Goal: Transaction & Acquisition: Obtain resource

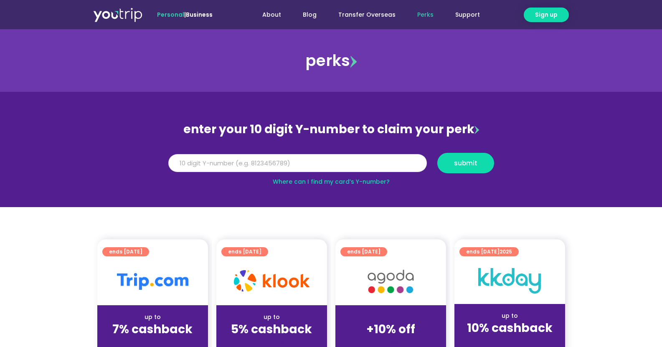
click at [396, 168] on input "Y Number" at bounding box center [297, 163] width 259 height 18
click at [305, 170] on input "Y Number" at bounding box center [297, 163] width 259 height 18
click at [323, 176] on div "Y Number submit" at bounding box center [331, 166] width 336 height 27
click at [333, 186] on section "enter your 10 digit Y-number to claim your perk Y Number submit Where can I fin…" at bounding box center [331, 149] width 662 height 115
click at [338, 179] on link "Where can I find my card’s Y-number?" at bounding box center [331, 182] width 117 height 8
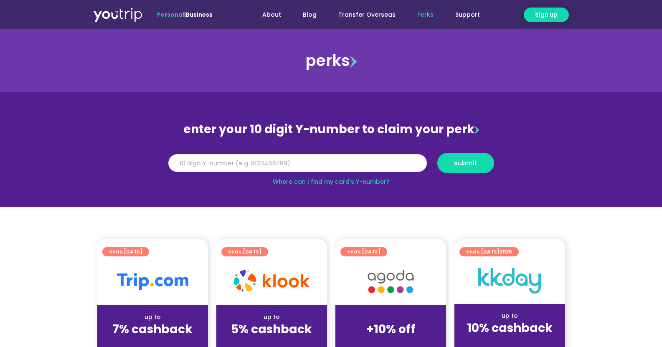
click at [304, 168] on input "Y Number" at bounding box center [297, 163] width 259 height 18
type input "8143346442"
click at [470, 170] on button "submit" at bounding box center [465, 163] width 57 height 20
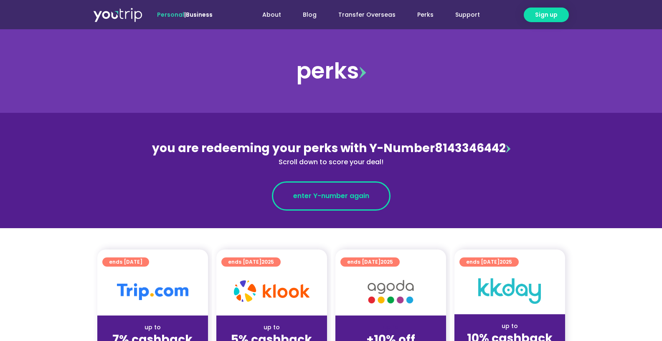
click at [358, 193] on span "enter Y-number again" at bounding box center [331, 196] width 76 height 10
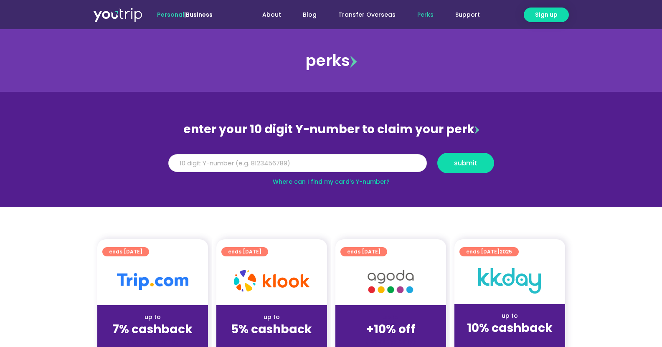
click at [346, 163] on input "Y Number" at bounding box center [297, 163] width 259 height 18
type input "8143346442"
click at [469, 164] on span "submit" at bounding box center [465, 163] width 23 height 6
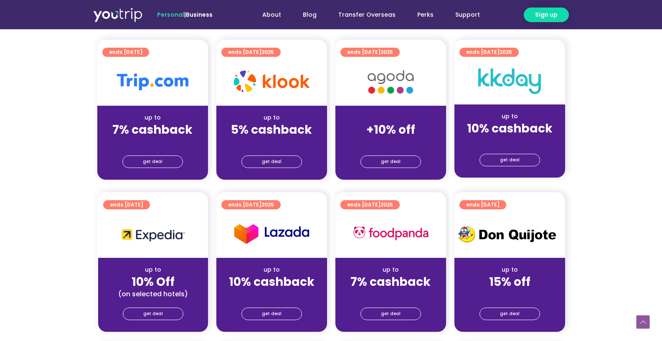
scroll to position [209, 0]
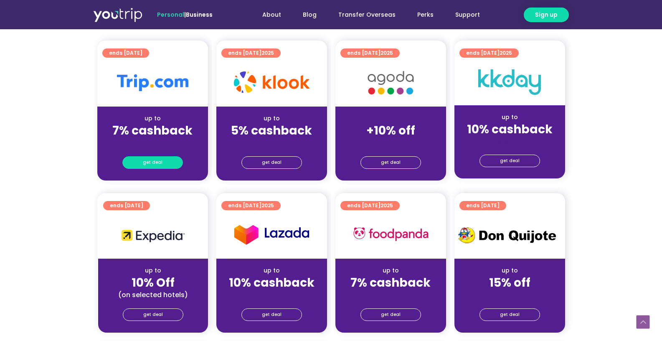
click at [164, 165] on link "get deal" at bounding box center [152, 162] width 61 height 13
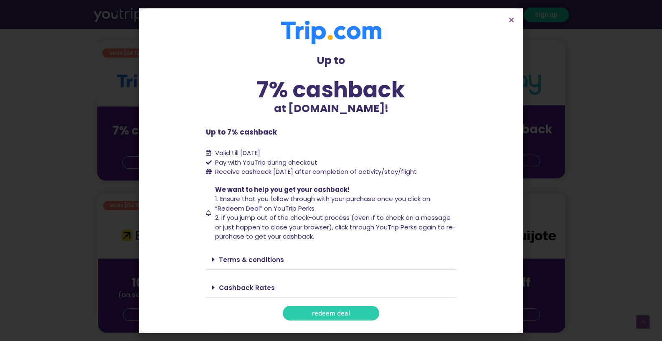
click at [343, 310] on span "redeem deal" at bounding box center [331, 313] width 38 height 6
click at [350, 310] on link "redeem deal" at bounding box center [331, 313] width 97 height 15
click at [511, 21] on icon "Close" at bounding box center [511, 20] width 6 height 6
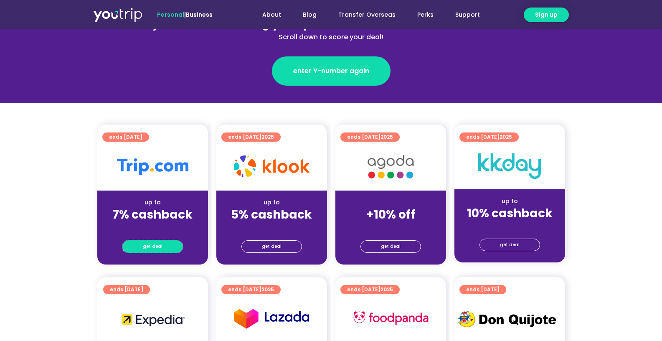
scroll to position [125, 0]
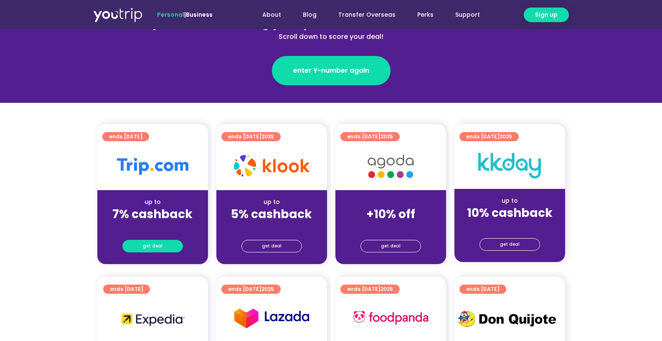
click at [140, 243] on link "get deal" at bounding box center [152, 246] width 61 height 13
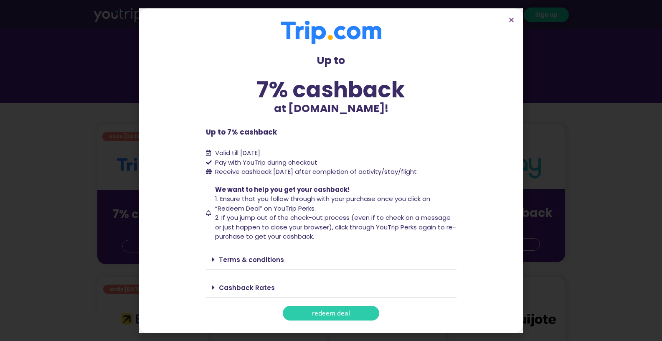
click at [338, 320] on section "Up to 7% cashback at Trip.com! Up to 7% cashback at Trip.com! Up to 7% cashback…" at bounding box center [331, 170] width 384 height 325
click at [339, 318] on link "redeem deal" at bounding box center [331, 313] width 97 height 15
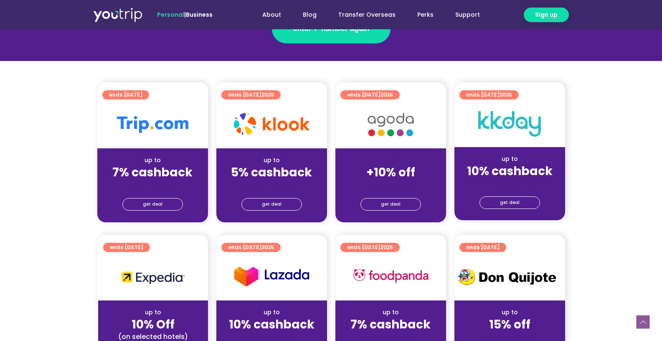
scroll to position [209, 0]
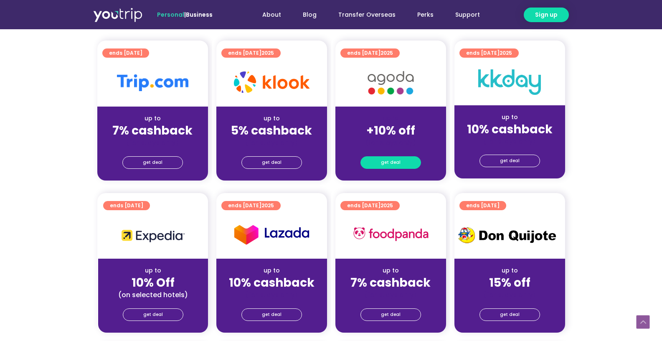
click at [406, 163] on link "get deal" at bounding box center [391, 162] width 61 height 13
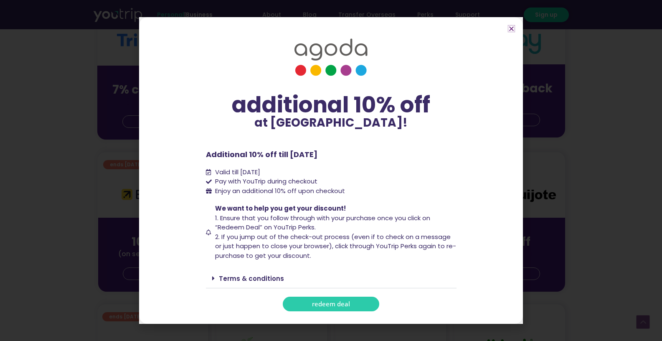
scroll to position [251, 0]
click at [265, 279] on link "Terms & conditions" at bounding box center [251, 278] width 65 height 9
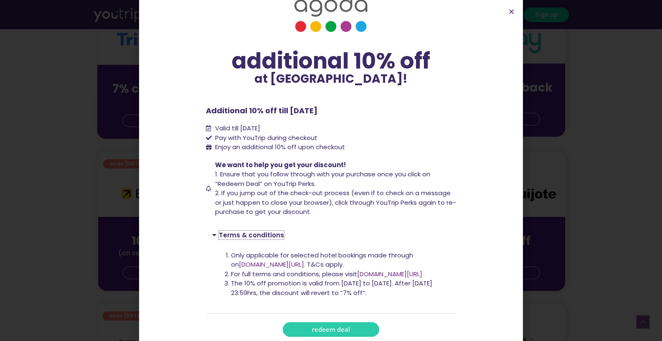
scroll to position [29, 0]
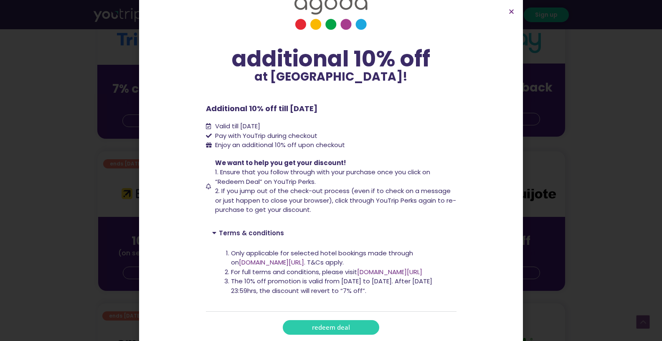
click at [514, 8] on section "additional 10% off at Agoda! additional 10% off at Agoda! Additional 10% off ti…" at bounding box center [331, 159] width 384 height 376
click at [510, 15] on section "additional 10% off at Agoda! additional 10% off at Agoda! Additional 10% off ti…" at bounding box center [331, 159] width 384 height 376
click at [512, 10] on icon "Close" at bounding box center [511, 11] width 6 height 6
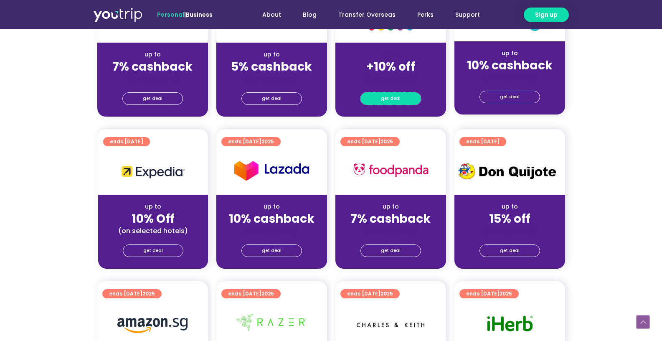
scroll to position [292, 0]
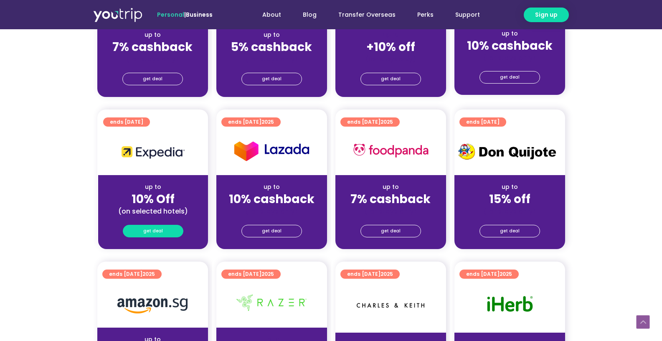
click at [168, 235] on link "get deal" at bounding box center [153, 231] width 61 height 13
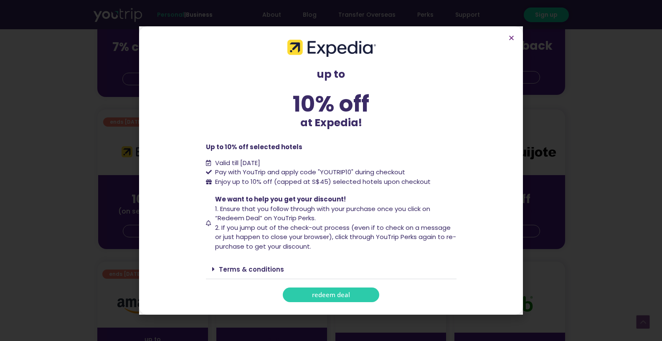
click at [274, 269] on link "Terms & conditions" at bounding box center [251, 269] width 65 height 9
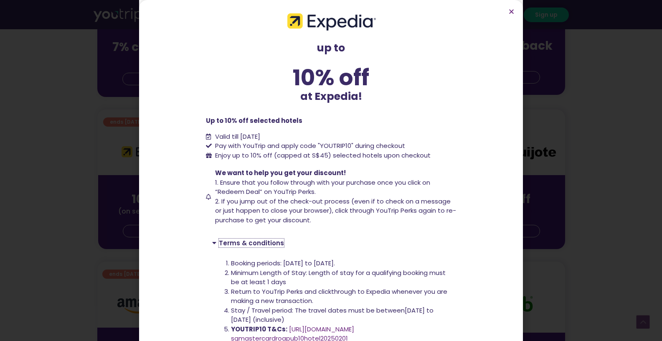
scroll to position [125, 0]
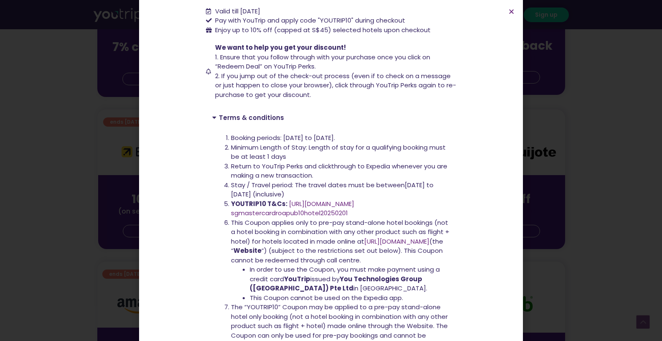
click at [511, 11] on icon "Close" at bounding box center [511, 11] width 6 height 6
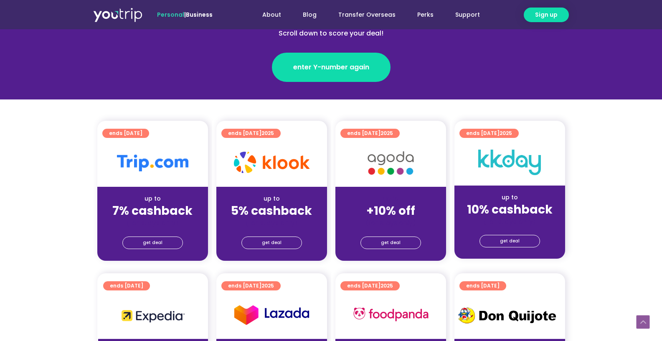
scroll to position [167, 0]
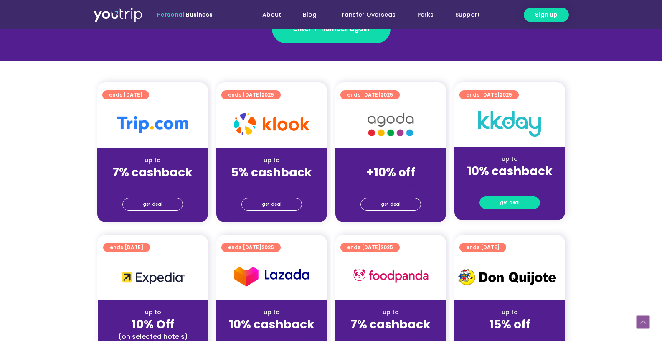
click at [523, 202] on link "get deal" at bounding box center [510, 202] width 61 height 13
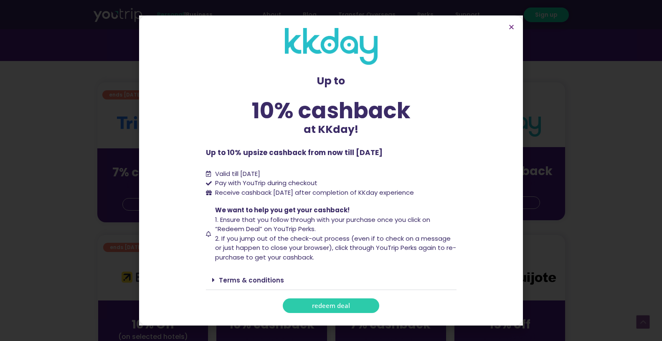
click at [272, 280] on link "Terms & conditions" at bounding box center [251, 280] width 65 height 9
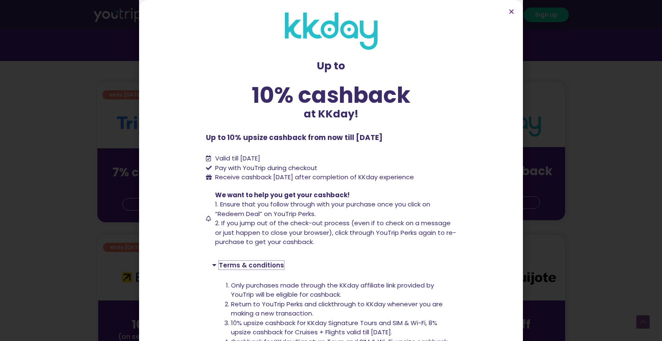
scroll to position [292, 0]
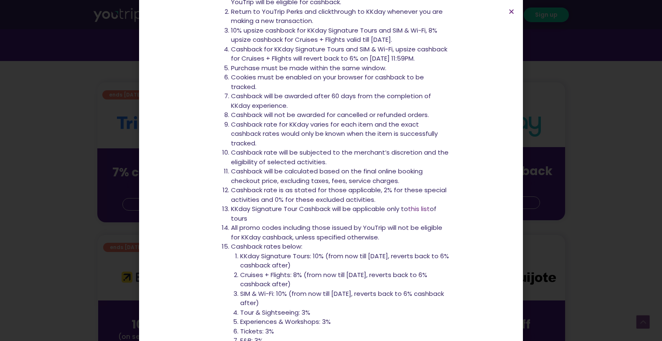
click at [515, 14] on section "Up to 10% cashback at KKday! Up to 10% cashback at KKday! Up to 10% upsize cash…" at bounding box center [331, 76] width 384 height 737
click at [510, 10] on icon "Close" at bounding box center [511, 11] width 6 height 6
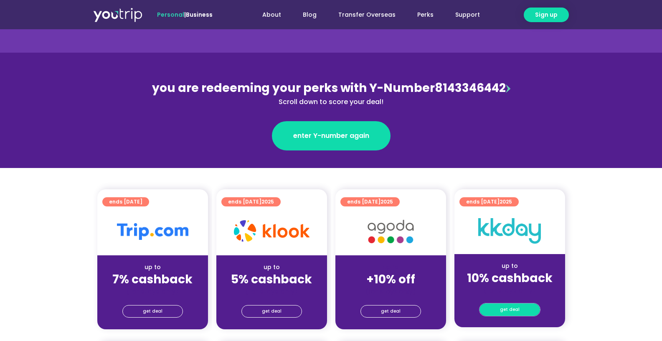
scroll to position [42, 0]
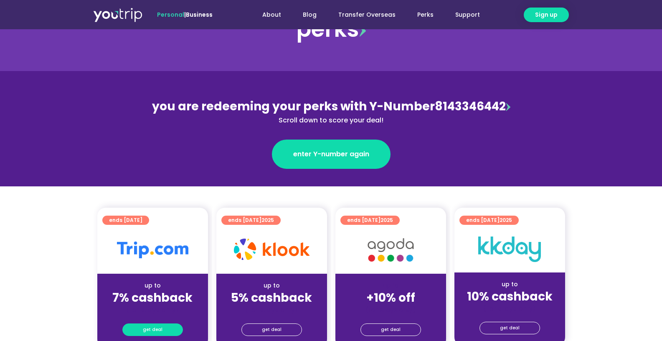
click at [166, 330] on link "get deal" at bounding box center [152, 329] width 61 height 13
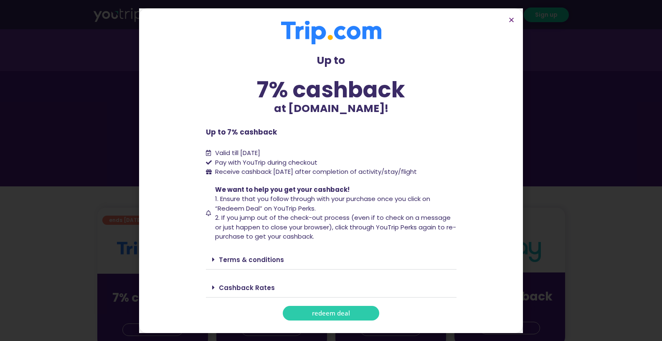
click at [315, 316] on span "redeem deal" at bounding box center [331, 313] width 38 height 6
